Goal: Information Seeking & Learning: Learn about a topic

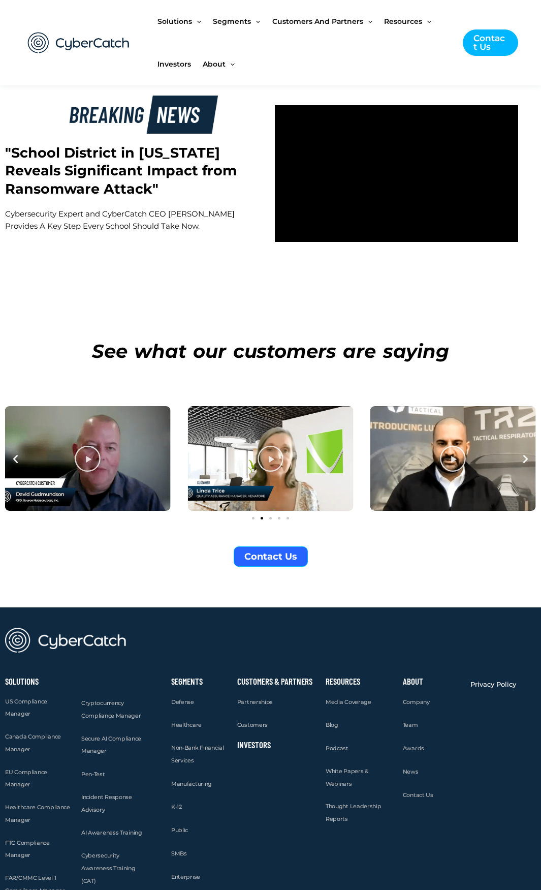
scroll to position [3466, 0]
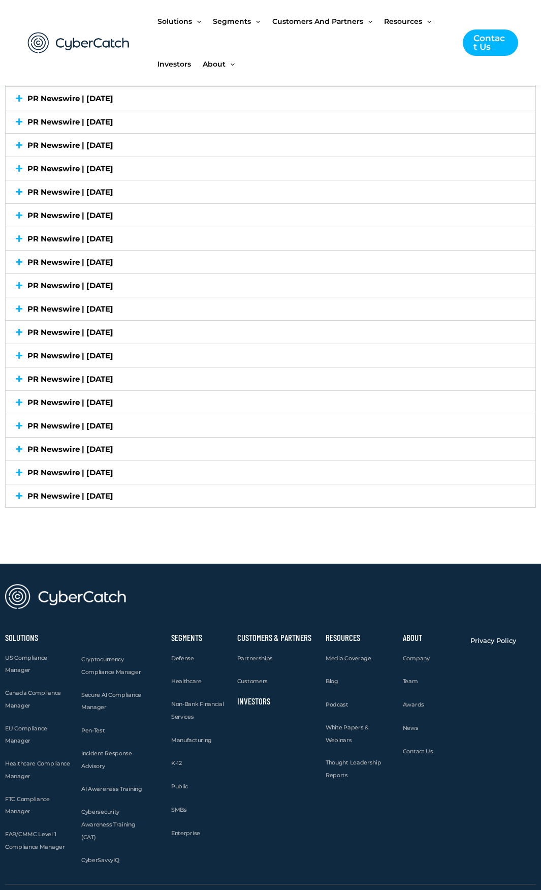
scroll to position [2650, 0]
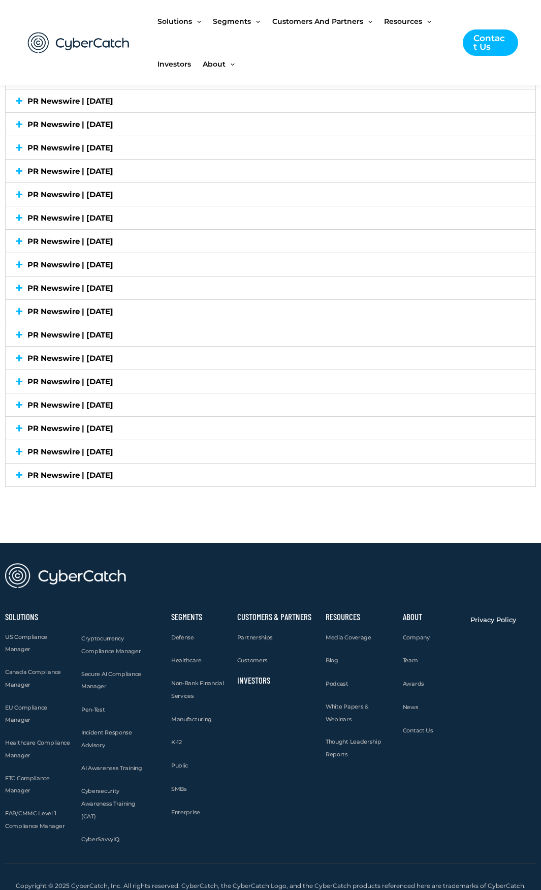
click at [273, 783] on div "Customers & Partners Partnerships Customers Investors" at bounding box center [276, 730] width 88 height 243
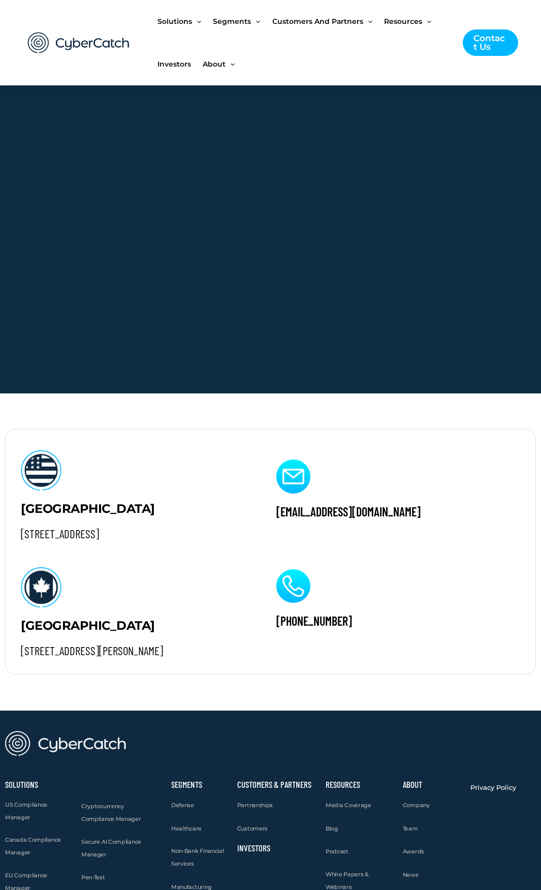
scroll to position [864, 0]
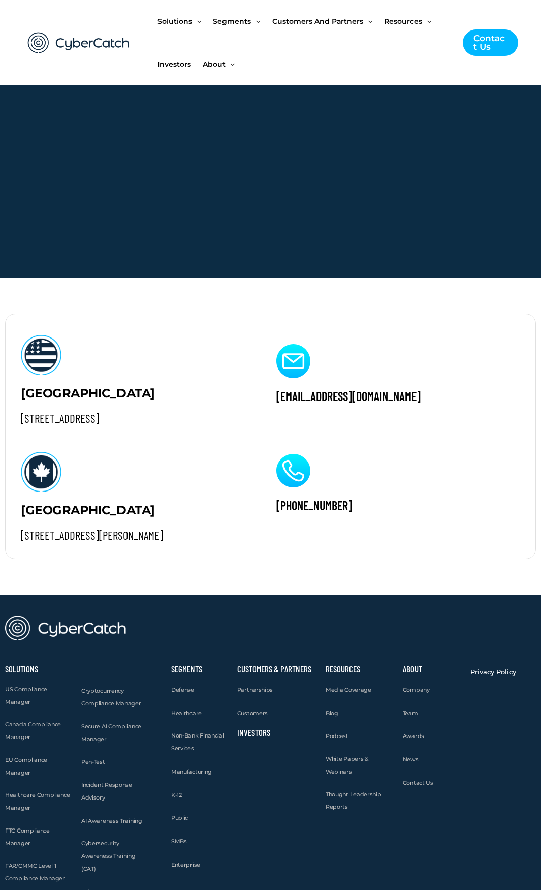
drag, startPoint x: 196, startPoint y: 416, endPoint x: 228, endPoint y: 416, distance: 32.5
click at [228, 416] on h2 "4445 Eastgate Mall, Suite 200 San Diego, CA 92121" at bounding box center [133, 418] width 225 height 15
copy h2 "92121"
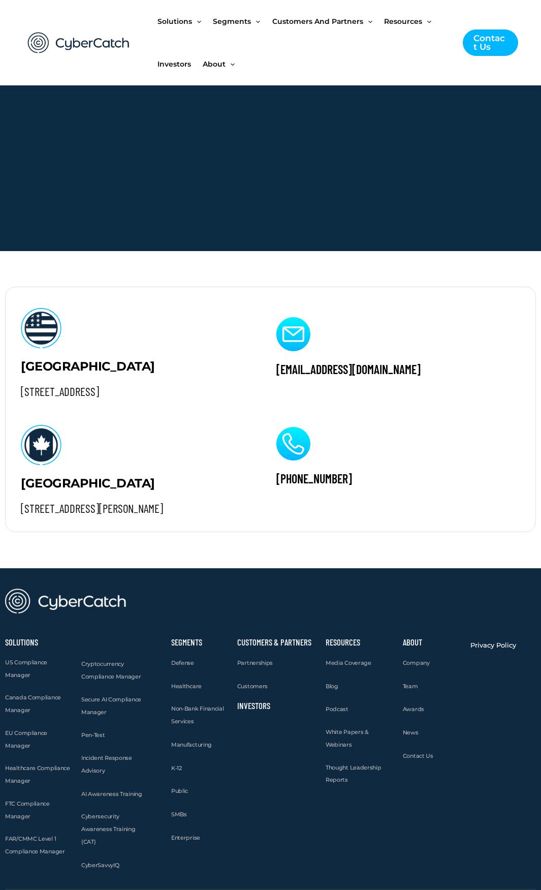
scroll to position [915, 0]
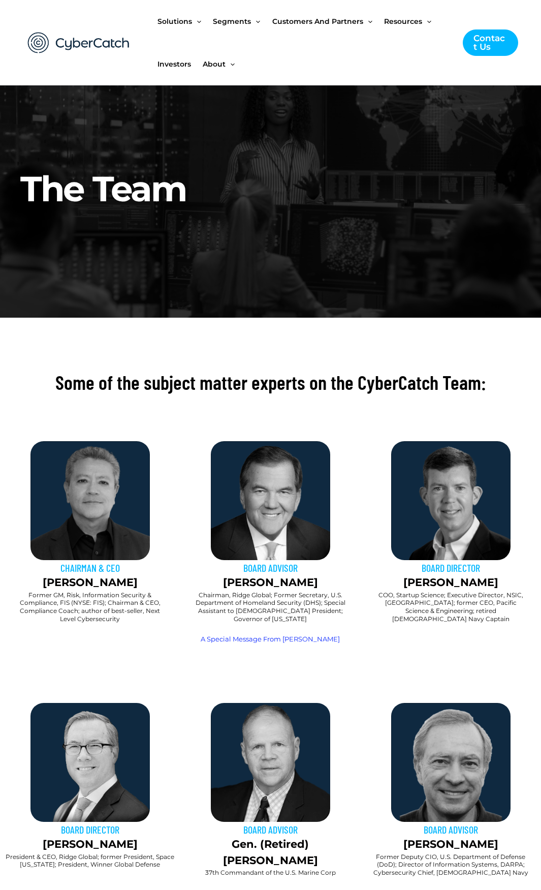
scroll to position [102, 0]
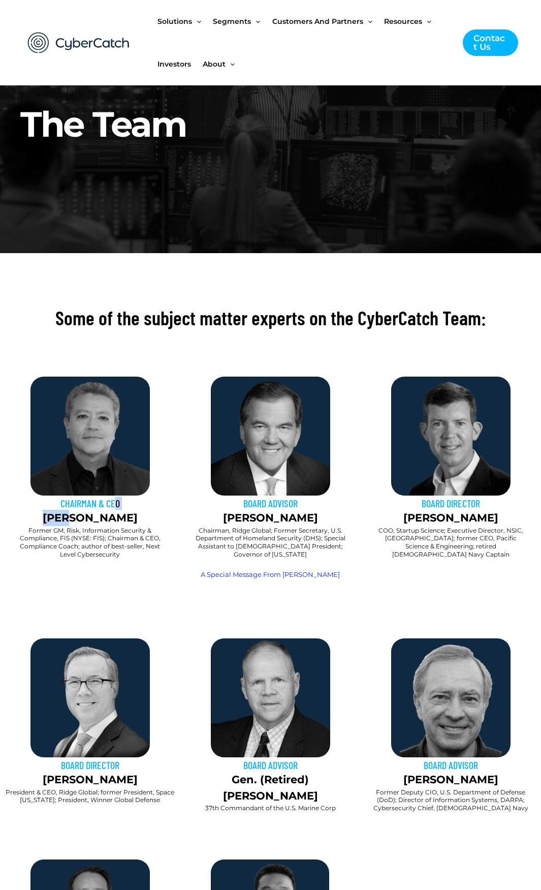
drag, startPoint x: 86, startPoint y: 321, endPoint x: 125, endPoint y: 316, distance: 39.0
click at [125, 497] on div "CHAIRMAN & CEO Sai Huda" at bounding box center [90, 511] width 170 height 29
click at [107, 372] on div "CHAIRMAN & CEO Sai Huda Former GM, Risk, Information Security & Compliance, FIS…" at bounding box center [90, 485] width 180 height 226
drag, startPoint x: 85, startPoint y: 321, endPoint x: 109, endPoint y: 321, distance: 23.4
click at [109, 510] on p "Sai Huda" at bounding box center [90, 518] width 170 height 16
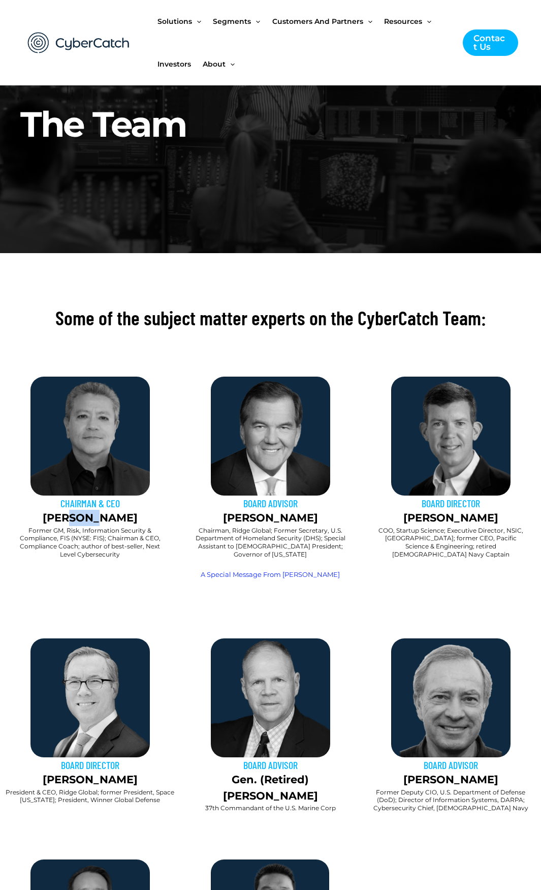
copy p "Huda"
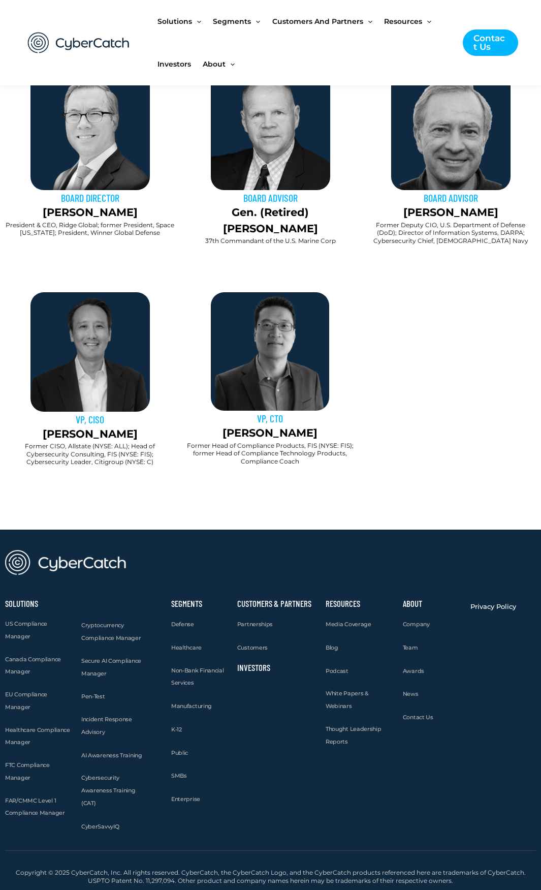
scroll to position [780, 0]
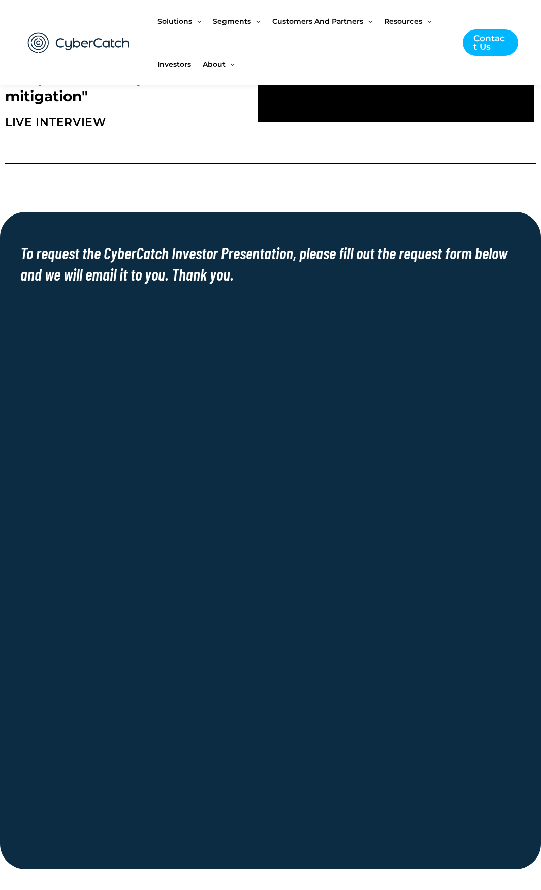
scroll to position [610, 0]
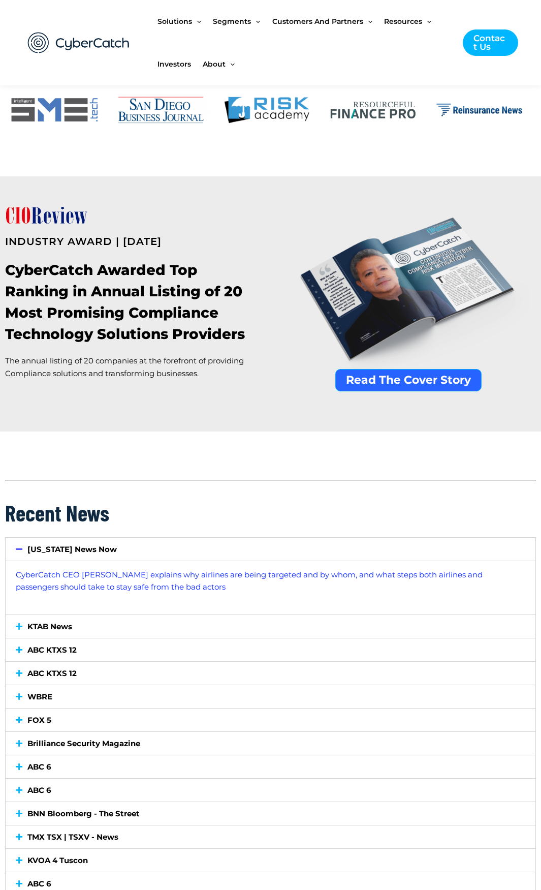
scroll to position [712, 0]
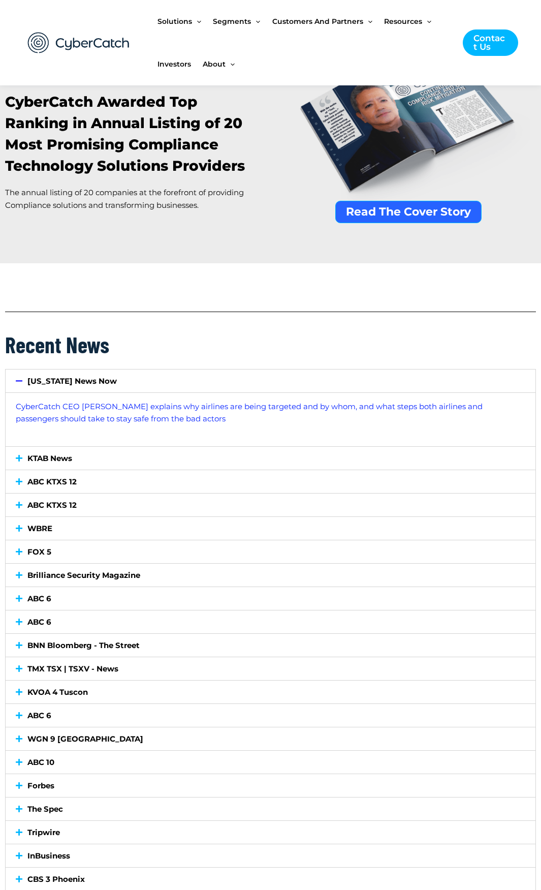
click at [227, 354] on h2 "Recent News" at bounding box center [270, 344] width 531 height 29
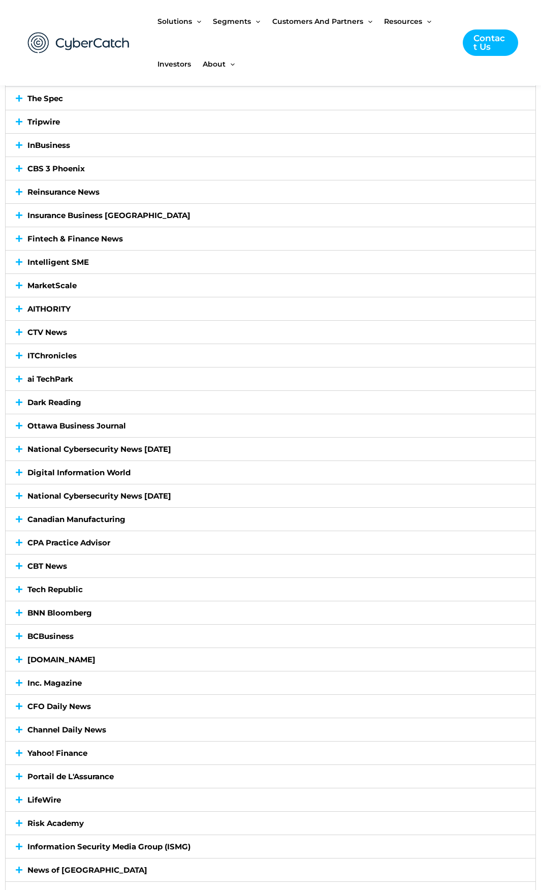
scroll to position [1525, 0]
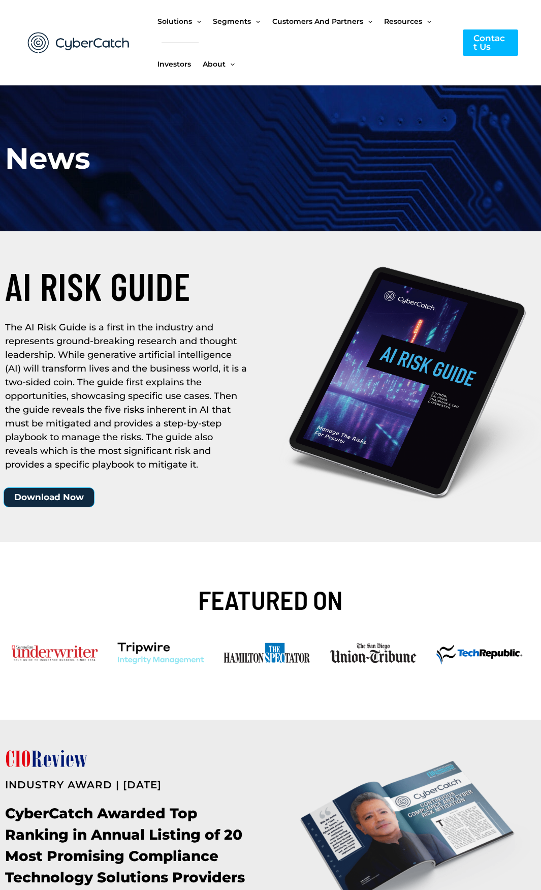
click at [178, 64] on span "Investors" at bounding box center [175, 64] width 34 height 43
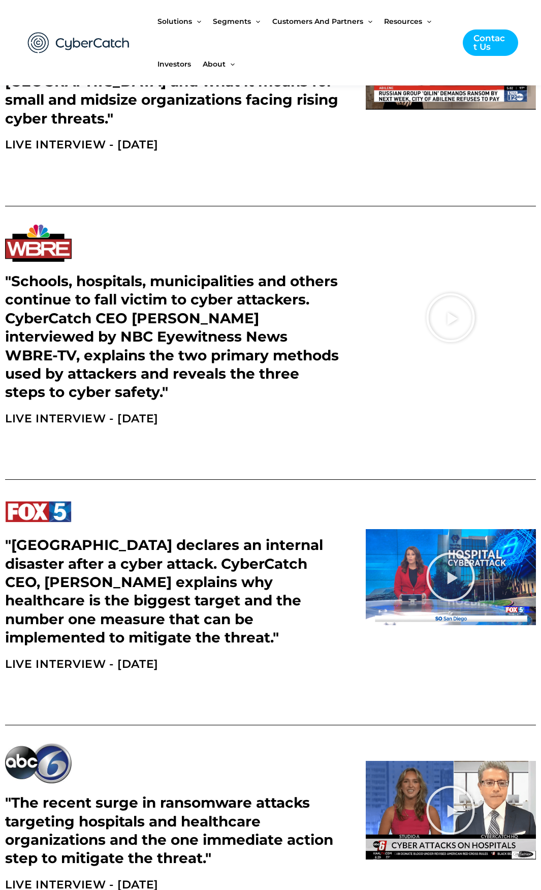
scroll to position [1322, 0]
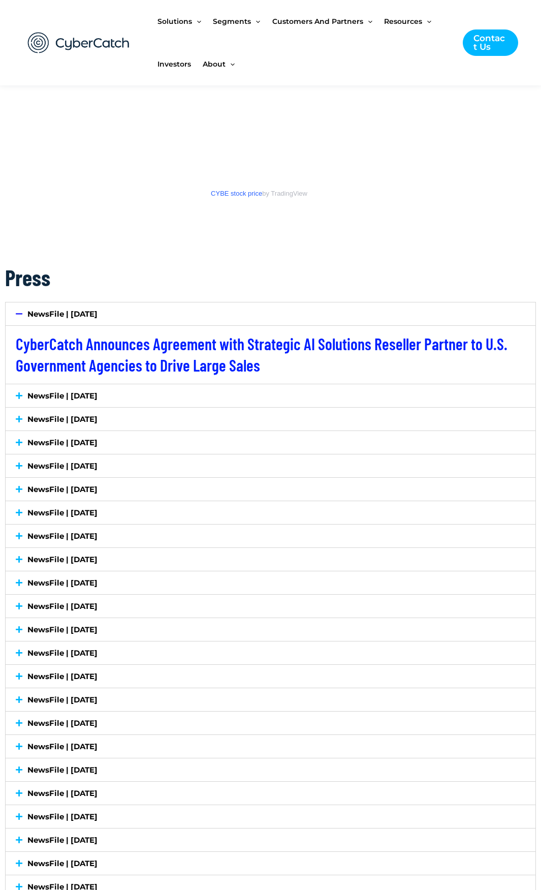
scroll to position [1525, 0]
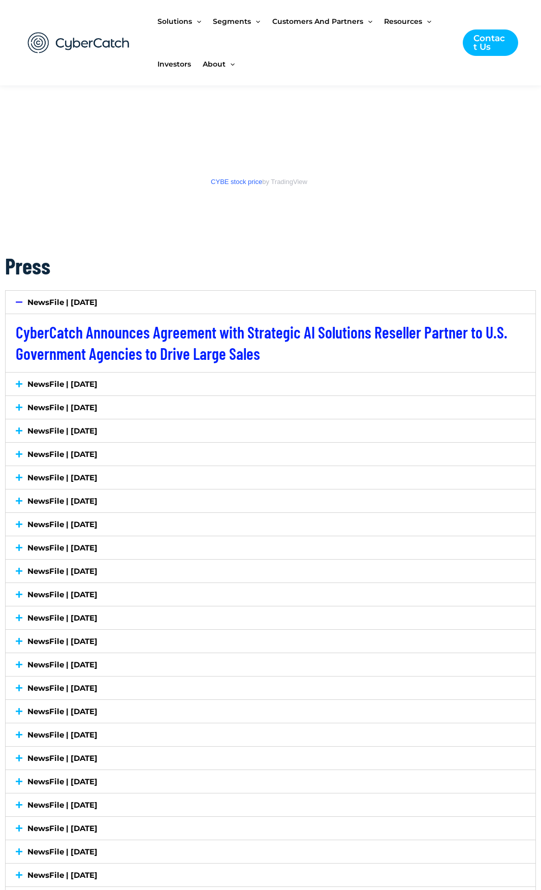
click at [98, 386] on link "NewsFile | July 7, 2025" at bounding box center [62, 384] width 70 height 10
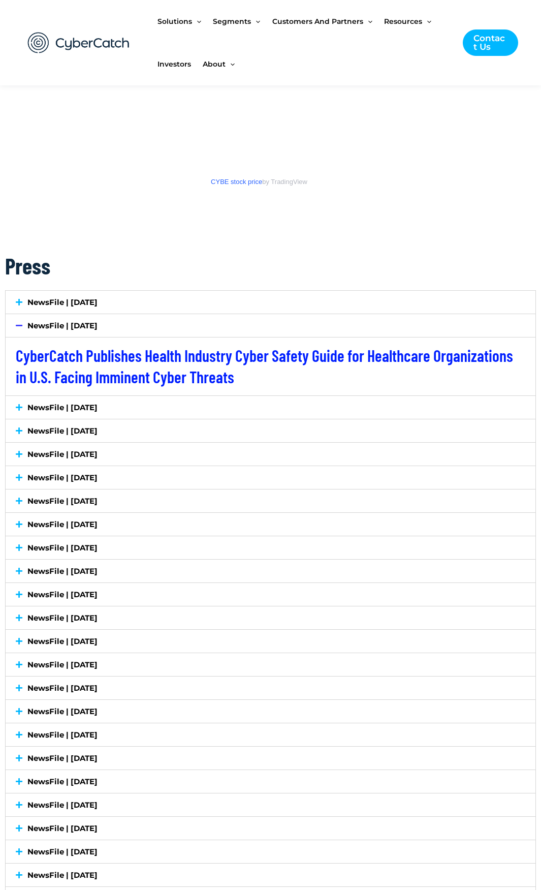
click at [113, 412] on div "NewsFile | July 2, 2025" at bounding box center [271, 407] width 530 height 23
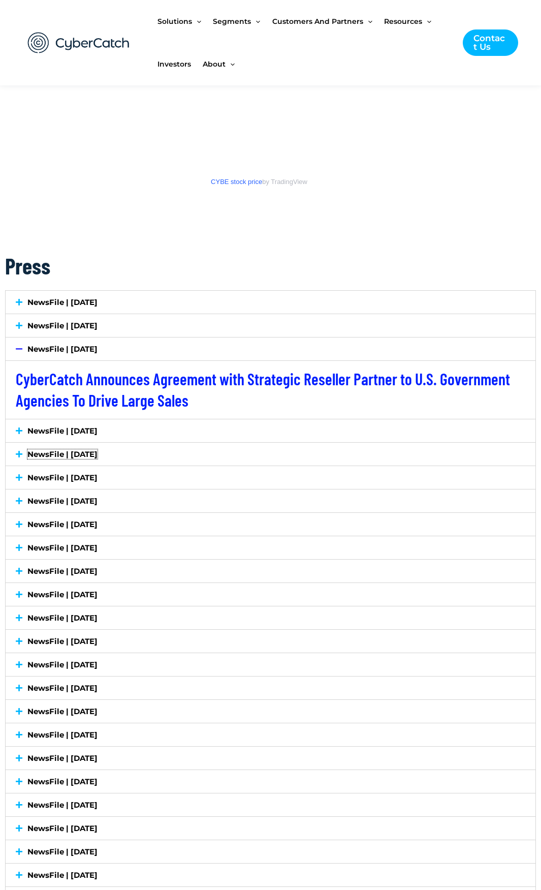
drag, startPoint x: 117, startPoint y: 454, endPoint x: 237, endPoint y: 490, distance: 125.9
click at [98, 453] on link "NewsFile | June 10, 2025" at bounding box center [62, 454] width 70 height 10
